Goal: Information Seeking & Learning: Find contact information

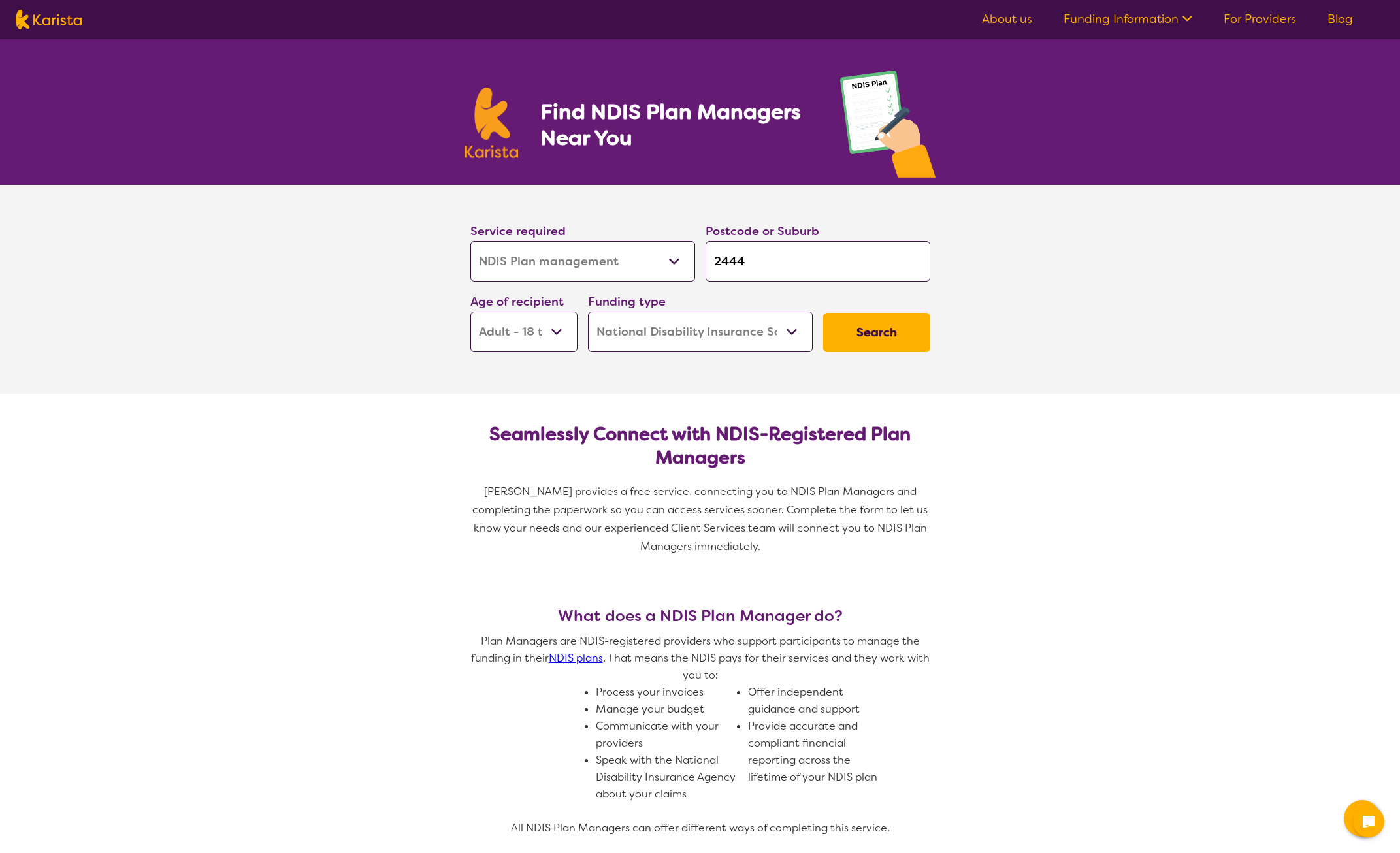
select select "NDIS Plan management"
select select "AD"
select select "NDIS"
select select "NDIS Plan management"
select select "AD"
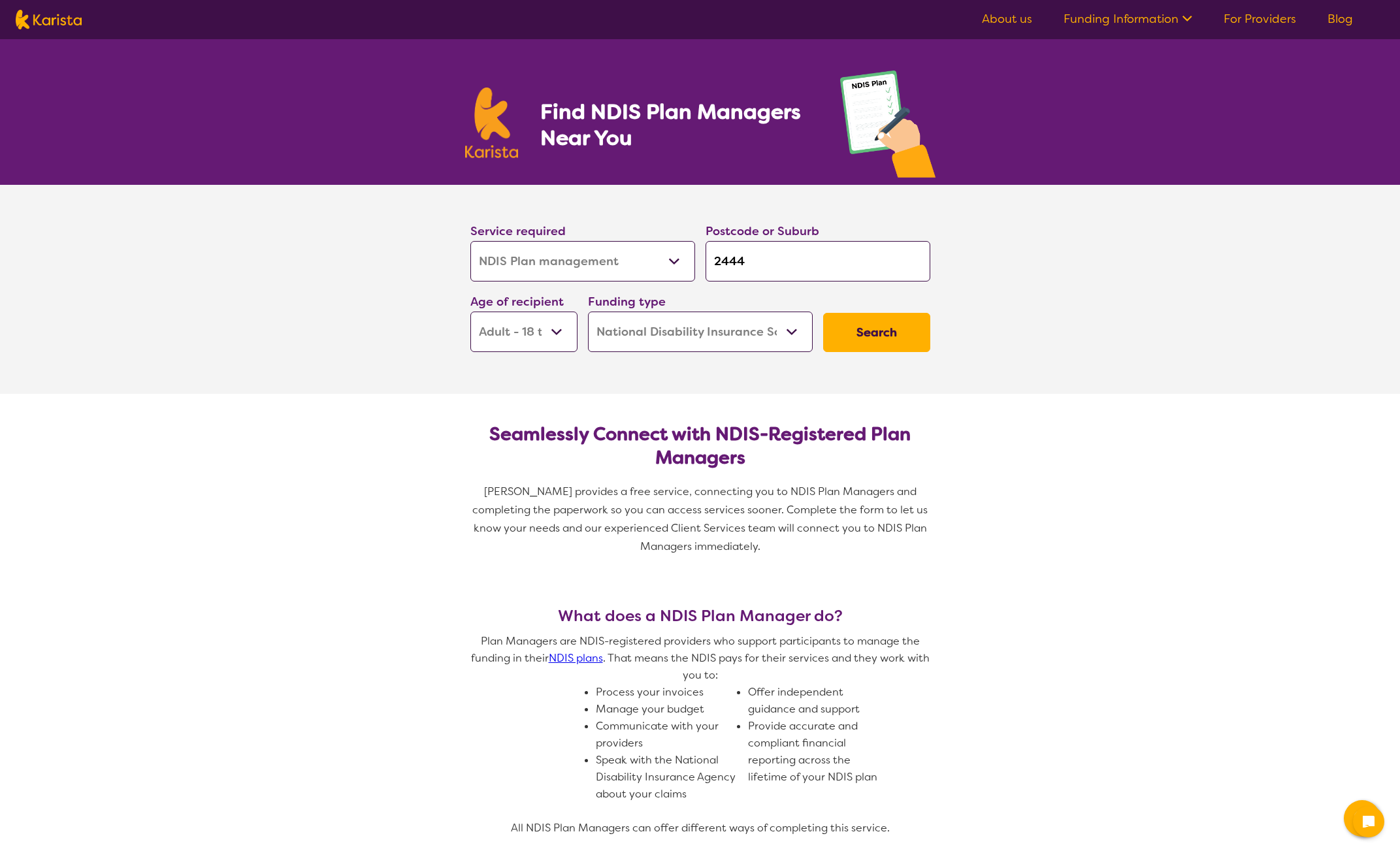
select select "NDIS"
click at [869, 324] on button "Search" at bounding box center [877, 332] width 107 height 39
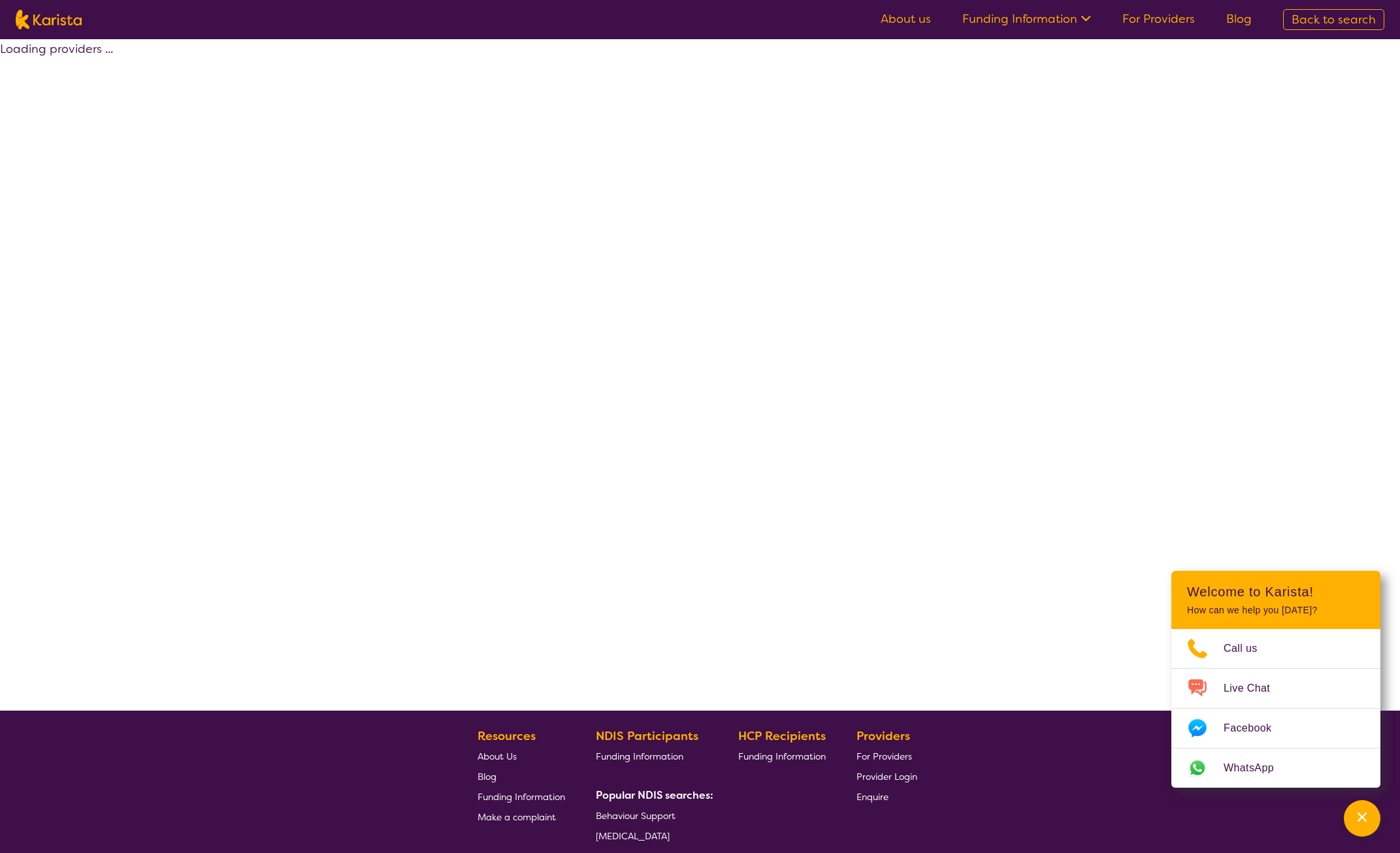
select select "by_score"
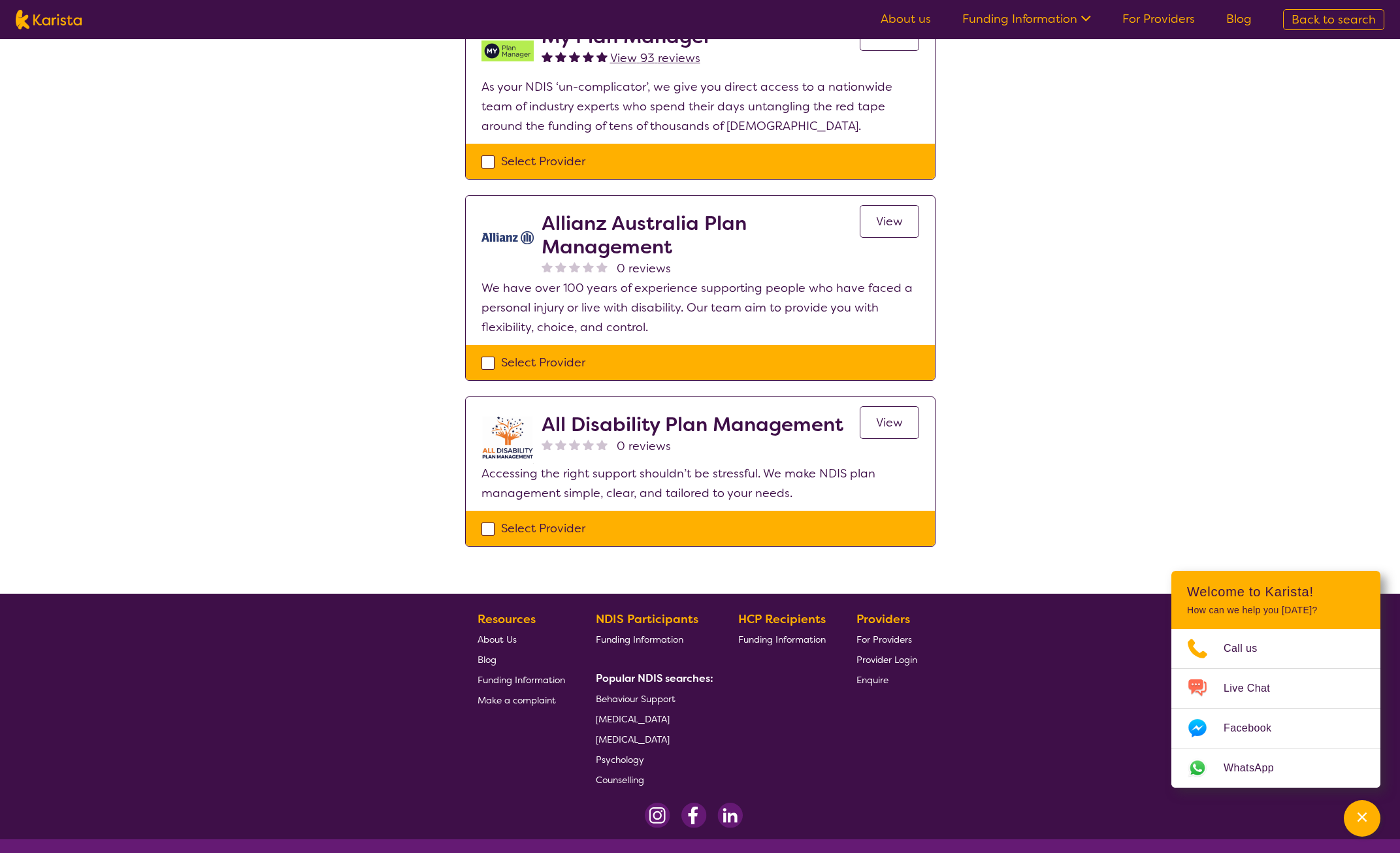
scroll to position [770, 0]
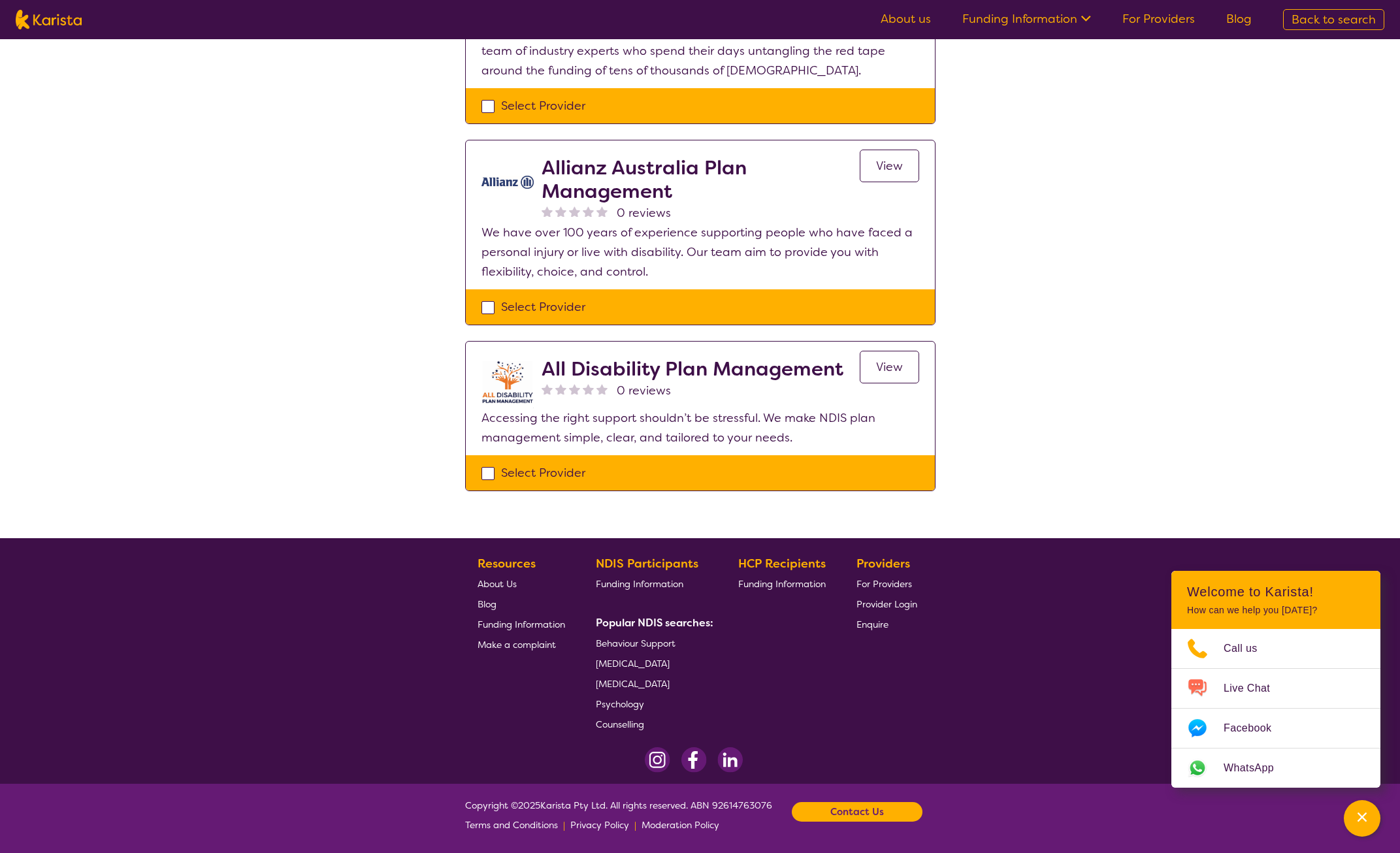
click at [673, 370] on h2 "All Disability Plan Management" at bounding box center [691, 369] width 301 height 24
click at [884, 368] on span "View" at bounding box center [889, 366] width 27 height 15
